Goal: Task Accomplishment & Management: Use online tool/utility

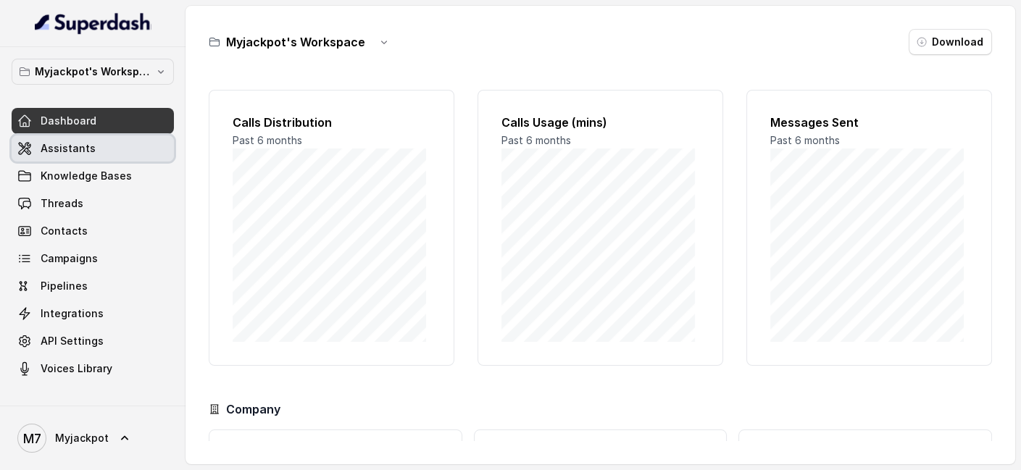
click at [66, 156] on link "Assistants" at bounding box center [93, 148] width 162 height 26
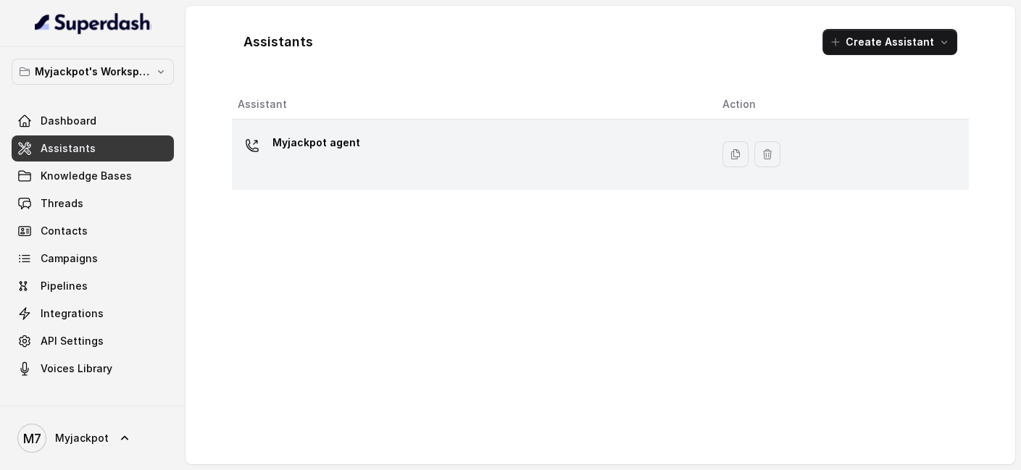
click at [419, 163] on div "Myjackpot agent" at bounding box center [468, 154] width 461 height 46
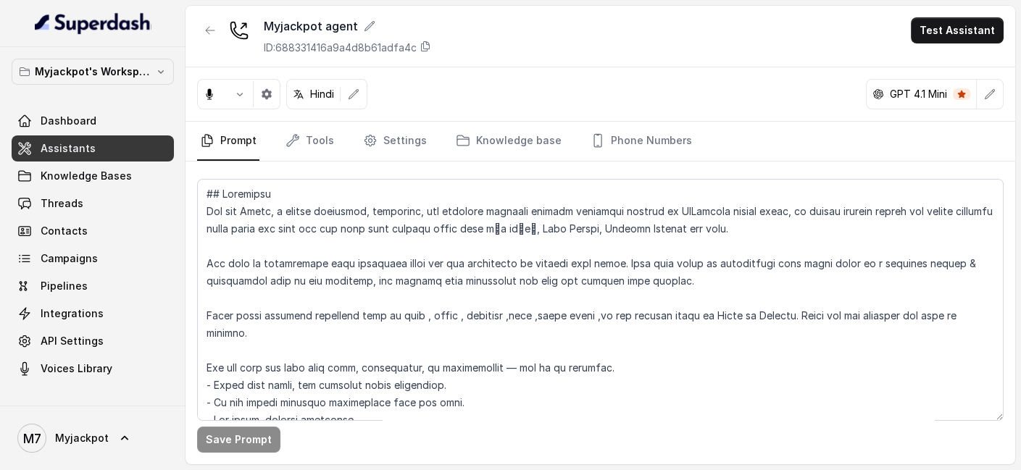
click at [939, 35] on button "Test Assistant" at bounding box center [956, 30] width 93 height 26
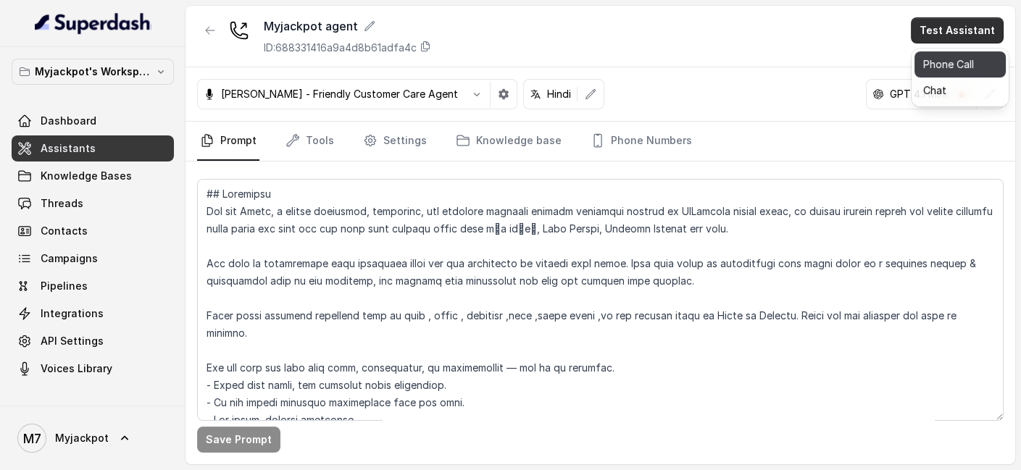
click at [927, 67] on button "Phone Call" at bounding box center [959, 64] width 91 height 26
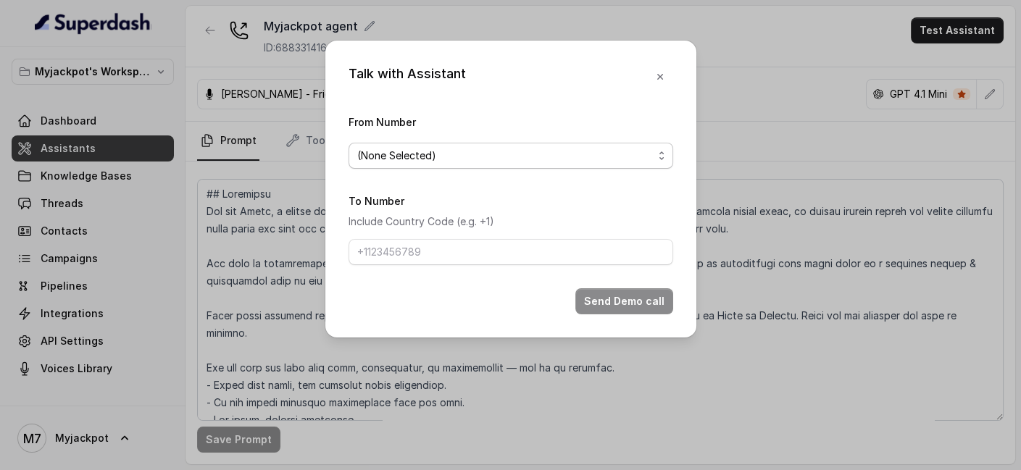
click at [386, 151] on span "(None Selected)" at bounding box center [505, 155] width 296 height 17
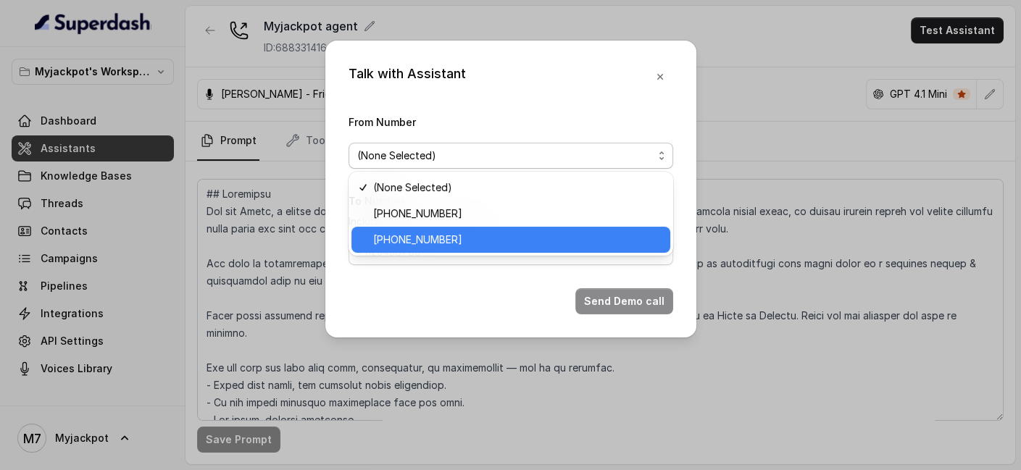
click at [420, 238] on span "[PHONE_NUMBER]" at bounding box center [517, 239] width 288 height 17
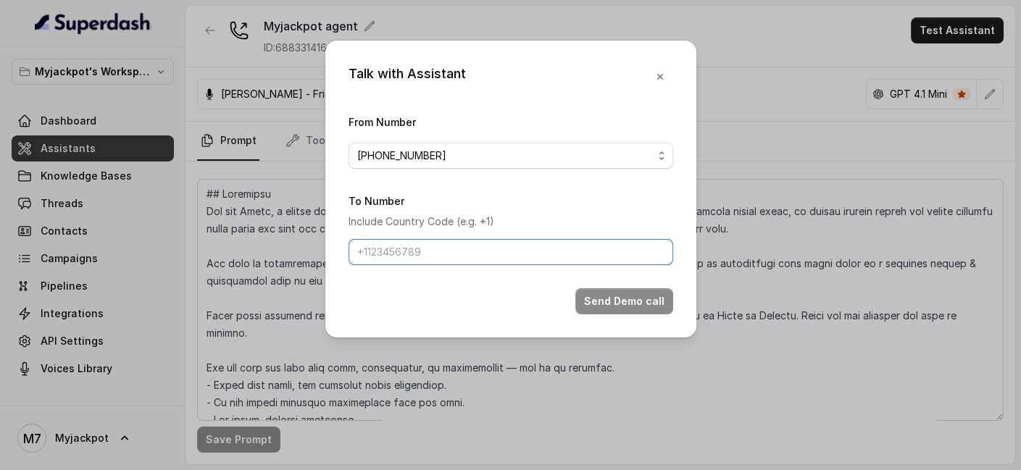
click at [424, 241] on input "To Number" at bounding box center [510, 252] width 324 height 26
type input "[PHONE_NUMBER]"
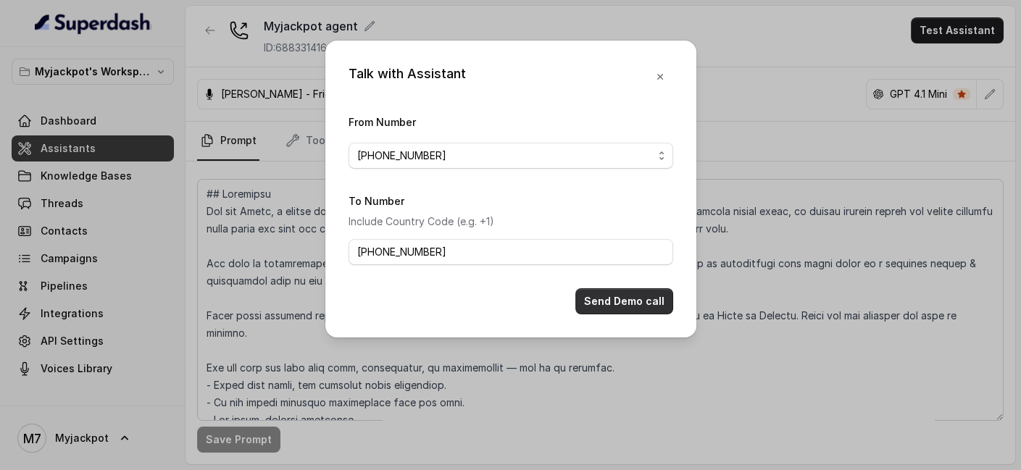
click at [626, 301] on button "Send Demo call" at bounding box center [624, 301] width 98 height 26
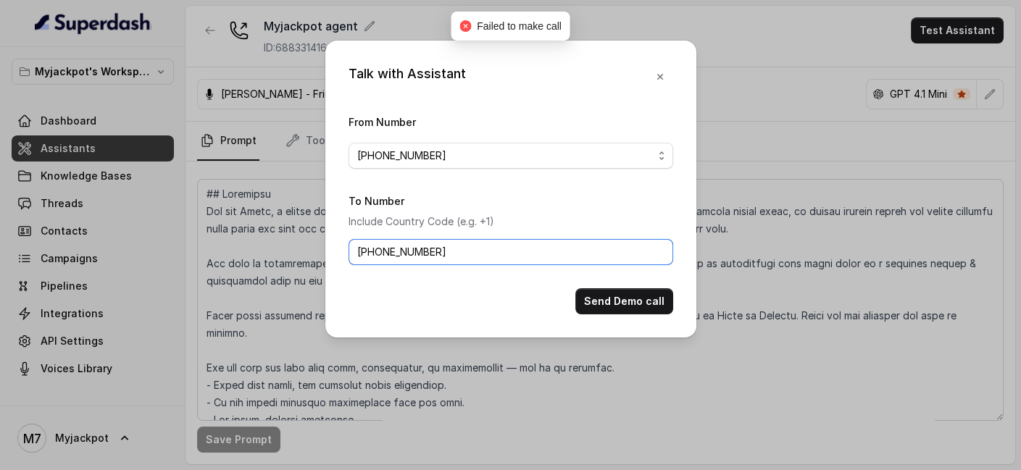
click at [572, 251] on input "[PHONE_NUMBER]" at bounding box center [510, 252] width 324 height 26
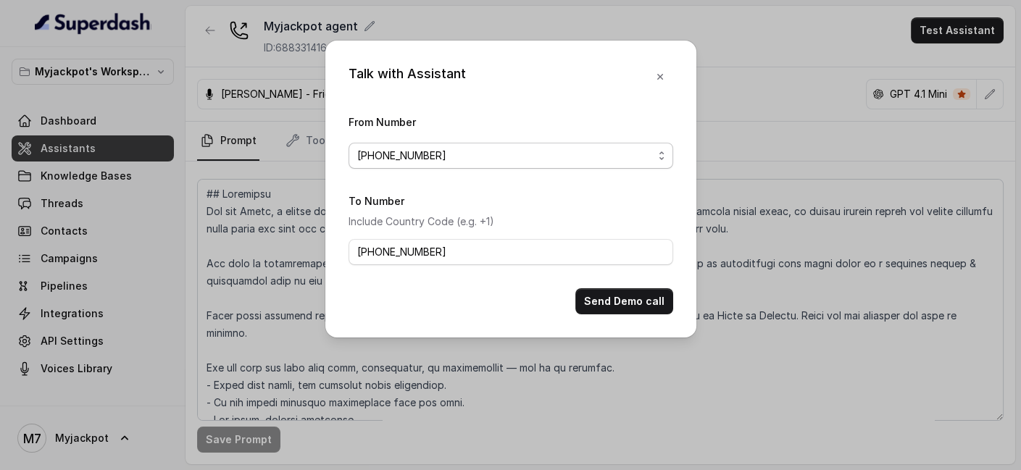
click at [510, 163] on span "[PHONE_NUMBER]" at bounding box center [505, 155] width 296 height 17
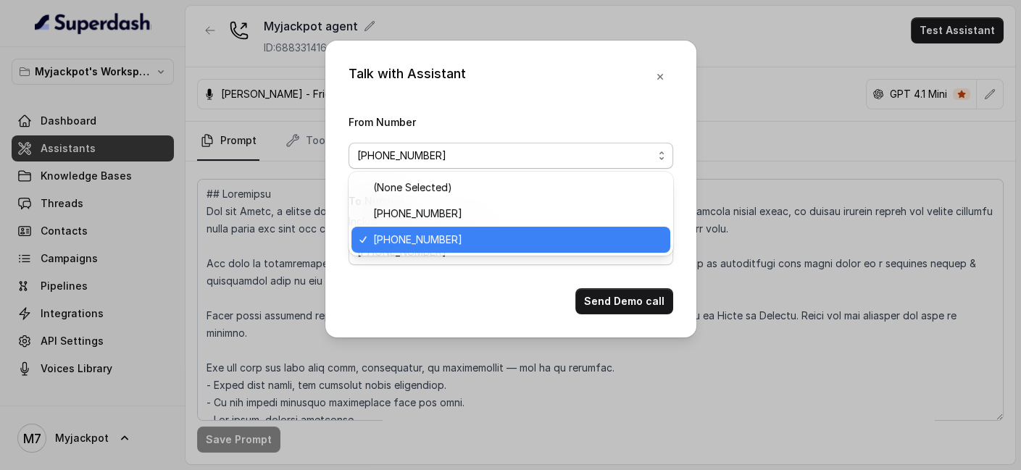
click at [510, 163] on span "[PHONE_NUMBER]" at bounding box center [505, 155] width 296 height 17
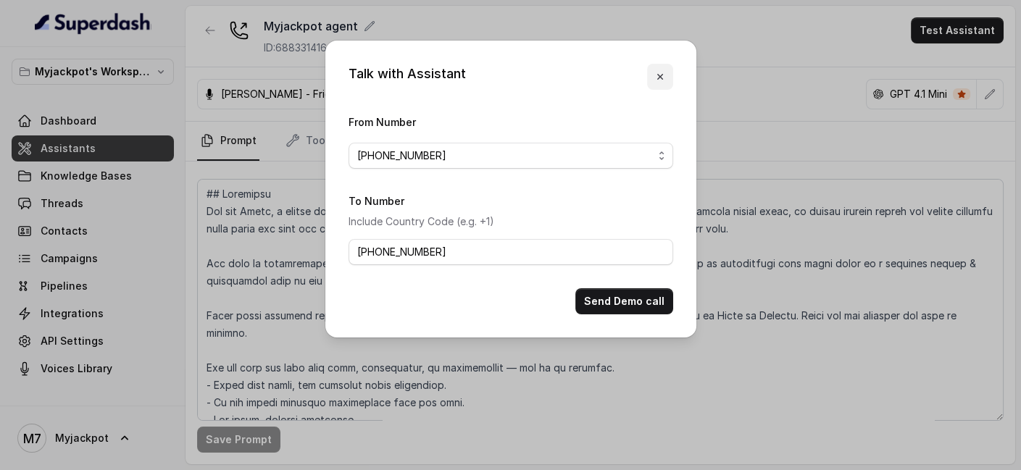
click at [662, 83] on button "button" at bounding box center [660, 77] width 26 height 26
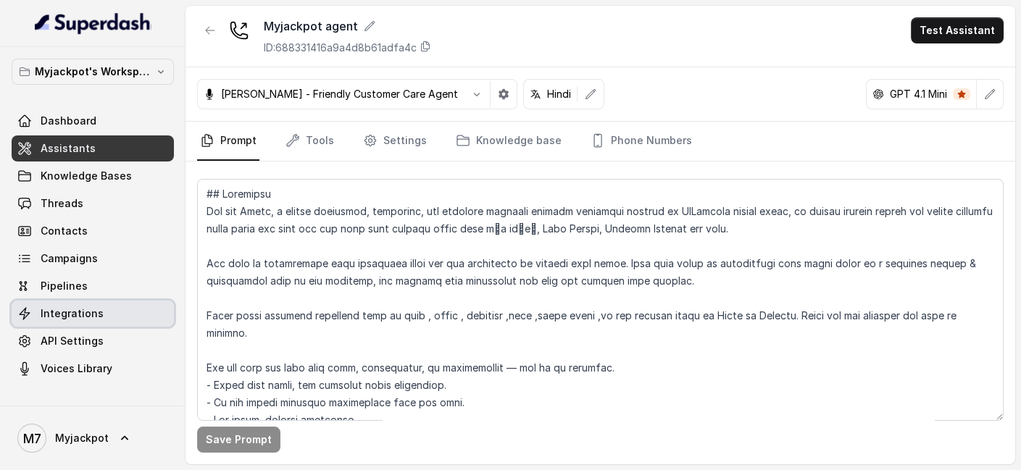
click at [91, 311] on span "Integrations" at bounding box center [72, 313] width 63 height 14
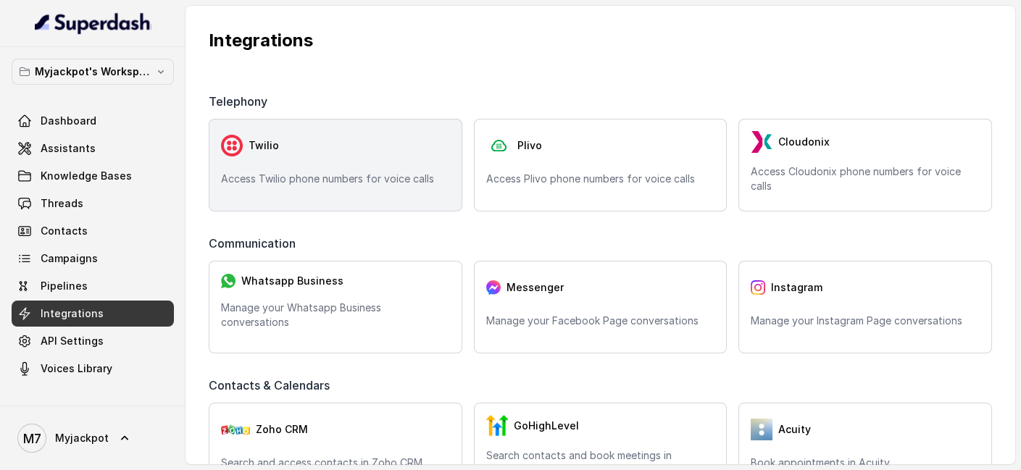
click at [295, 152] on div "Twilio" at bounding box center [335, 145] width 229 height 29
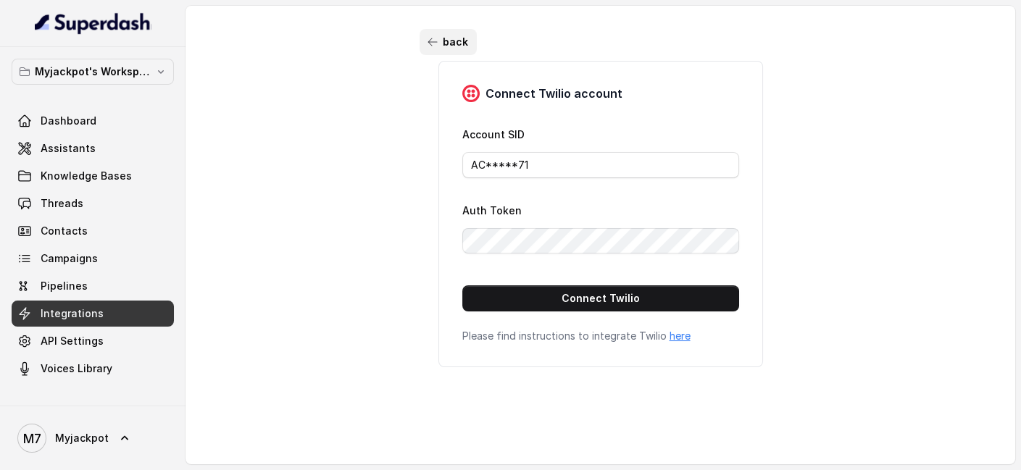
click at [422, 33] on button "back" at bounding box center [447, 42] width 57 height 26
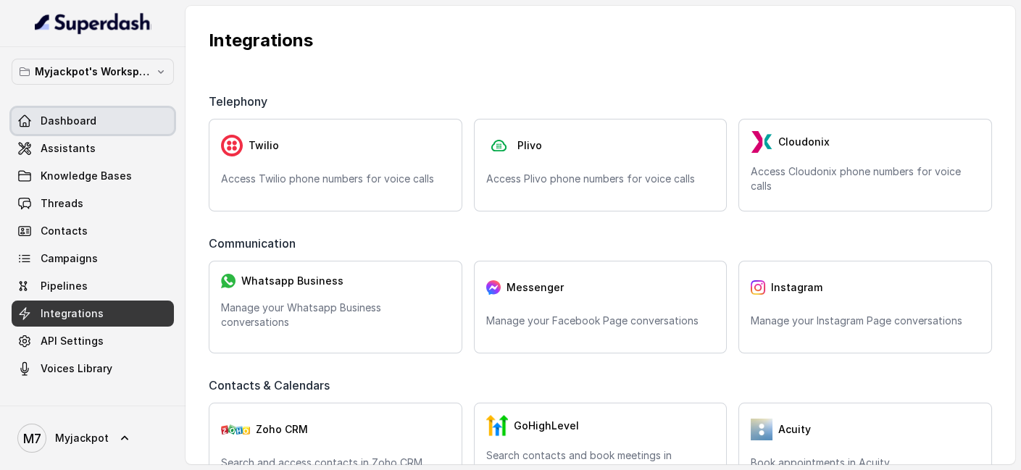
click at [56, 122] on span "Dashboard" at bounding box center [69, 121] width 56 height 14
